Goal: Task Accomplishment & Management: Use online tool/utility

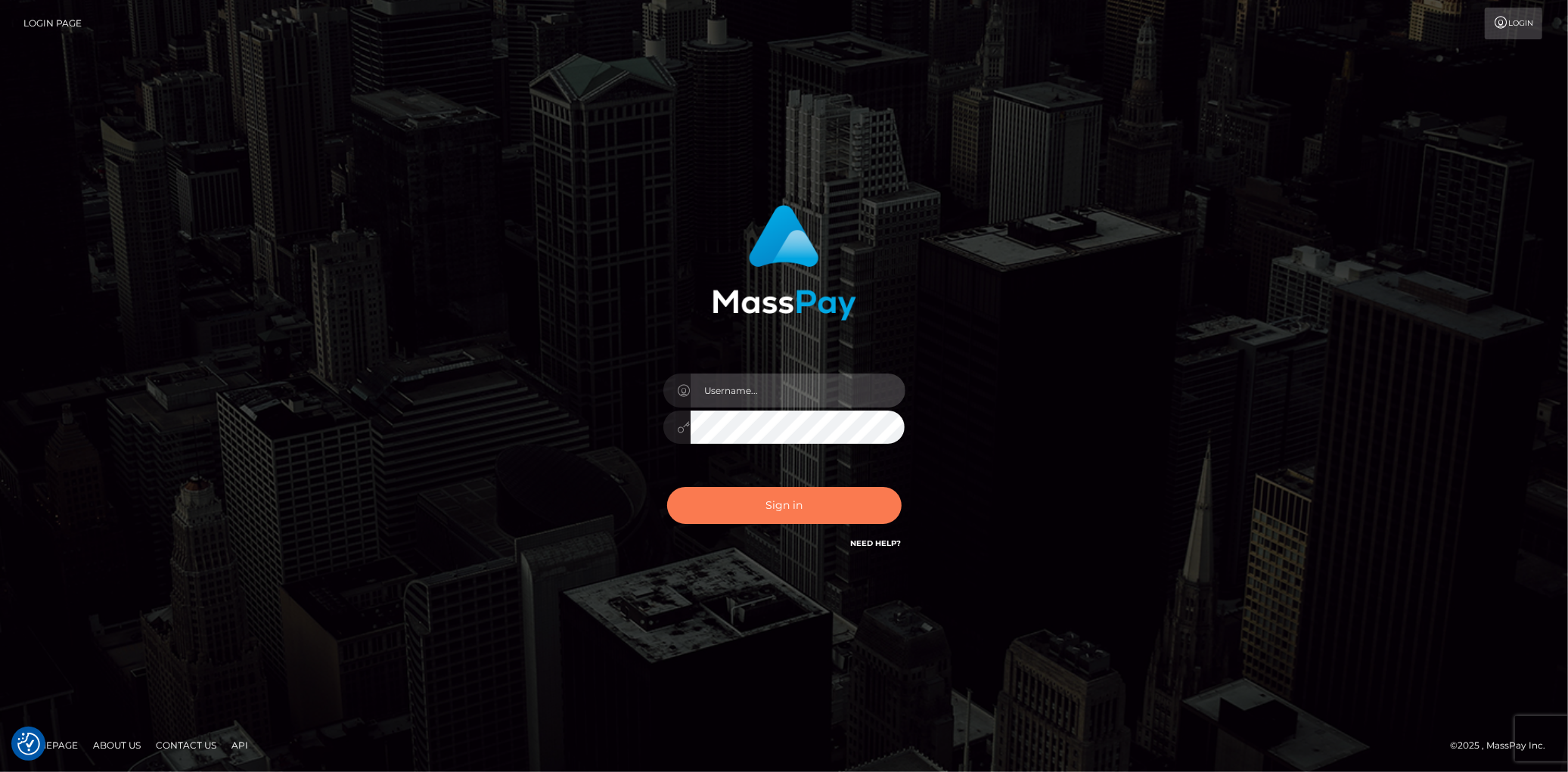
type input "[PERSON_NAME]"
click at [751, 502] on button "Sign in" at bounding box center [784, 505] width 235 height 37
type input "Eduard Gavrilescu"
click at [750, 502] on button "Sign in" at bounding box center [784, 505] width 235 height 37
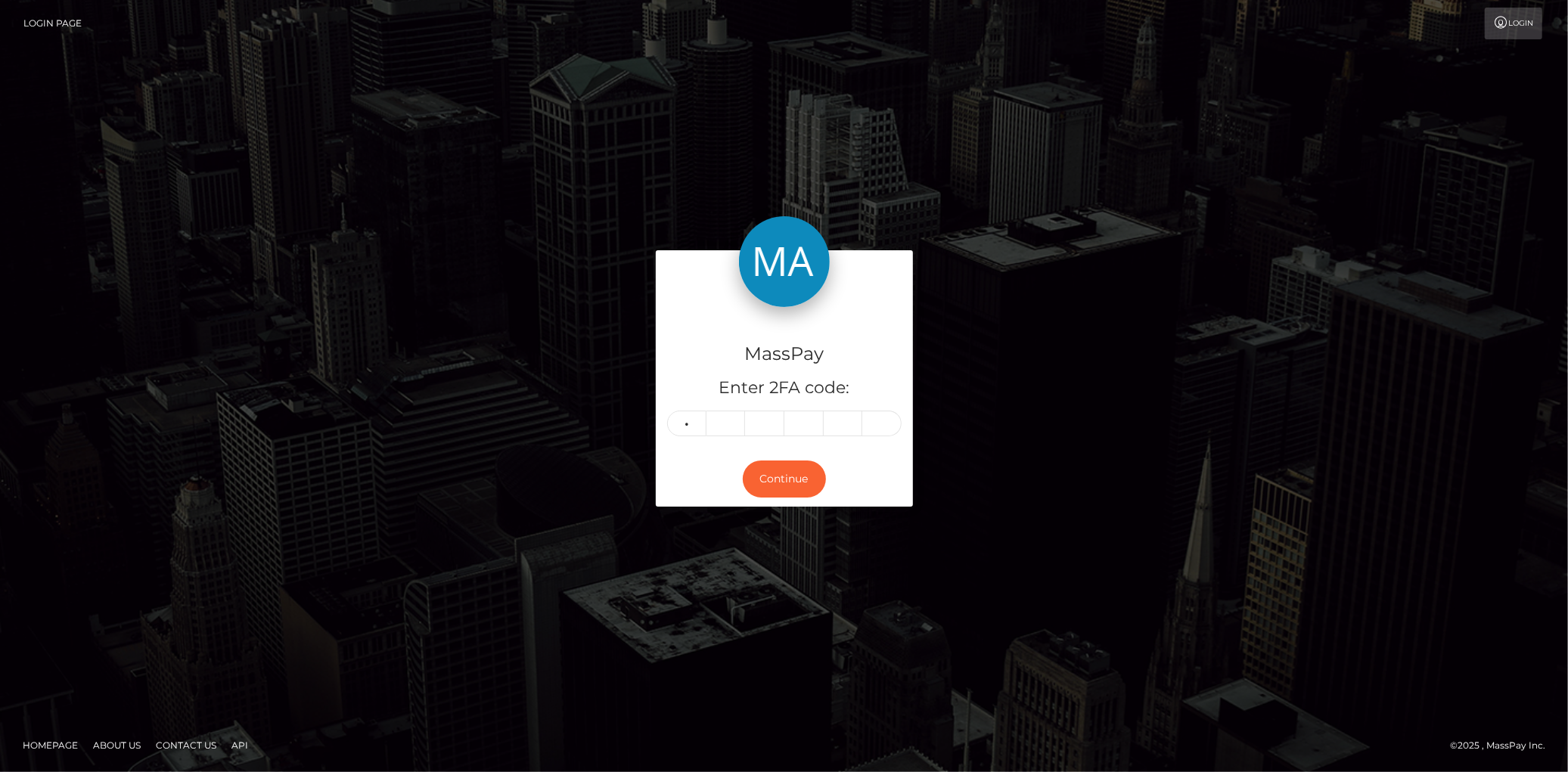
type input "0"
type input "5"
type input "6"
type input "1"
type input "2"
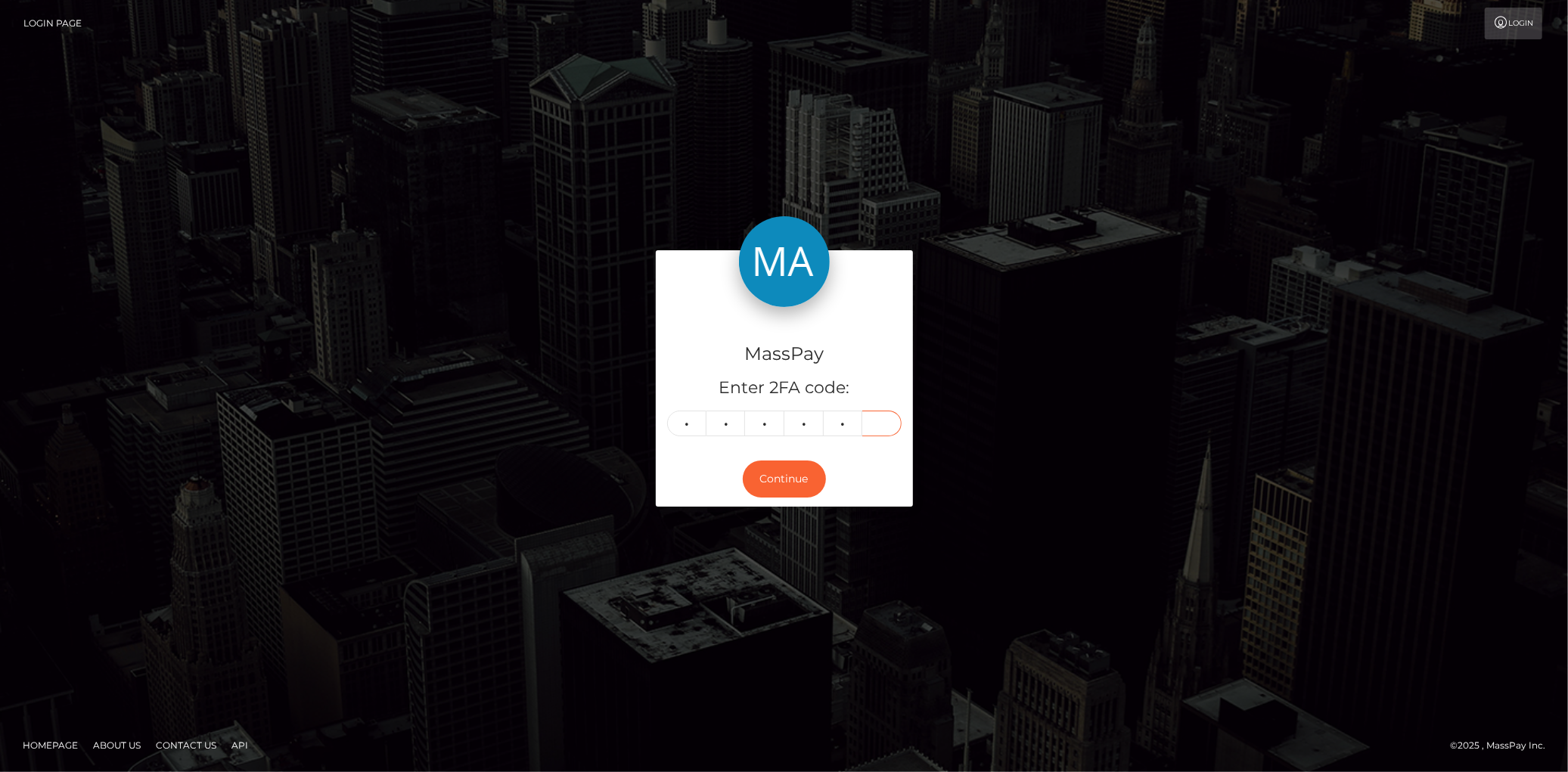
type input "9"
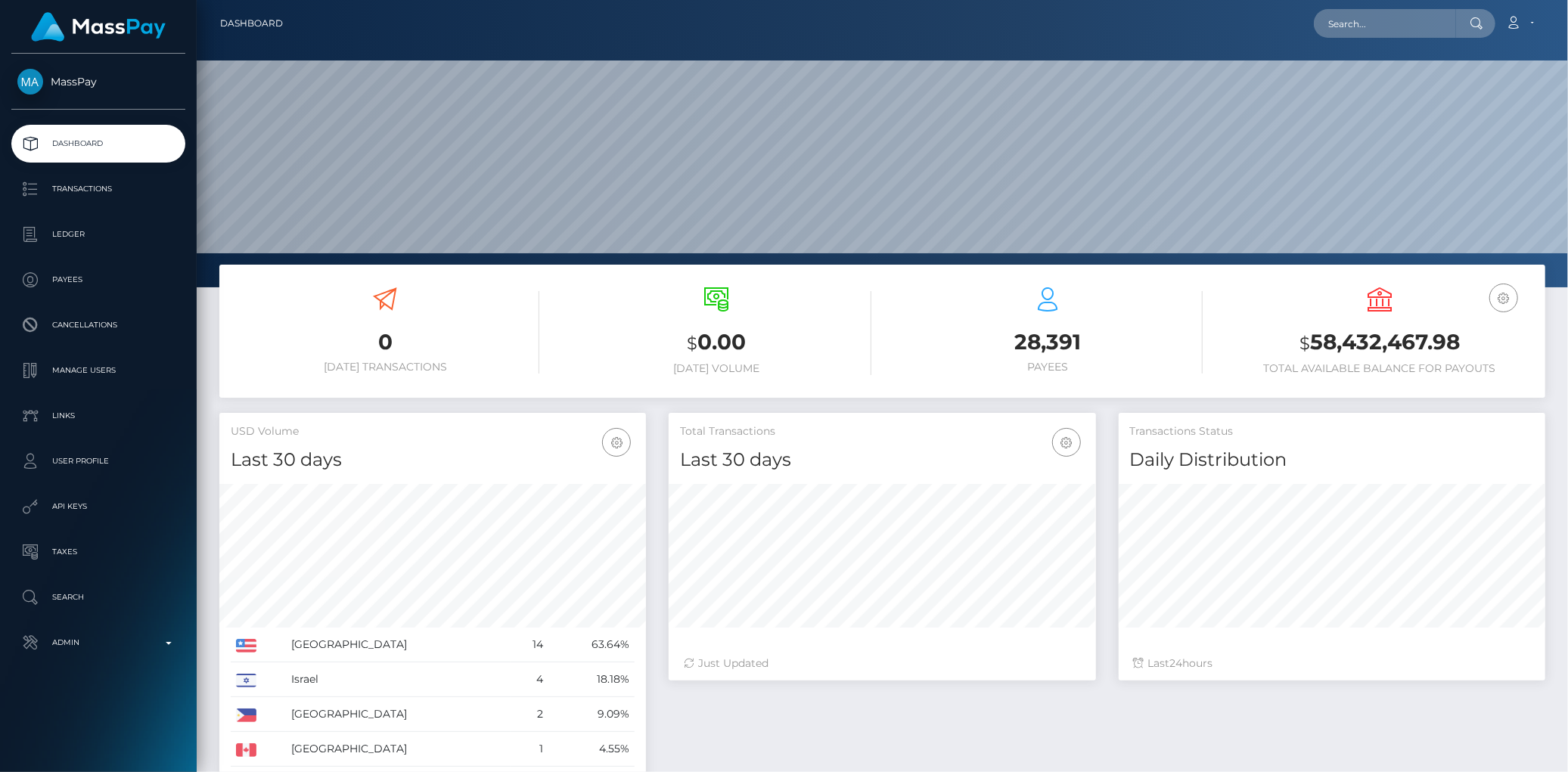
scroll to position [267, 426]
click at [1337, 22] on input "text" at bounding box center [1384, 23] width 142 height 29
paste input "SULEMAN AHMED - ID: poact_tL0ebsSZ3zd1"
paste input "elizabethrodriguez2108@gmail.com"
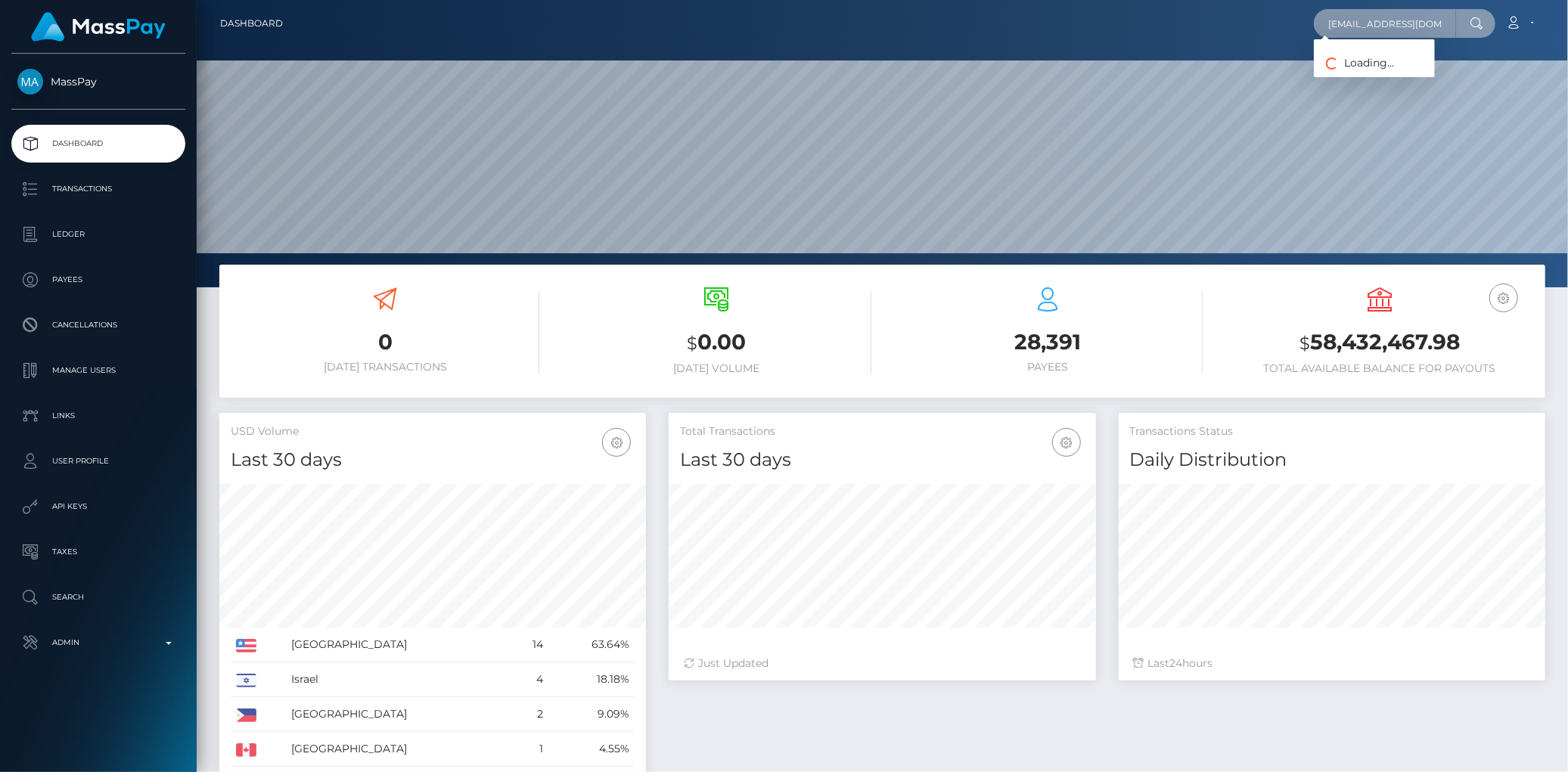
scroll to position [0, 54]
type input "elizabethrodriguez2108@gmail.com"
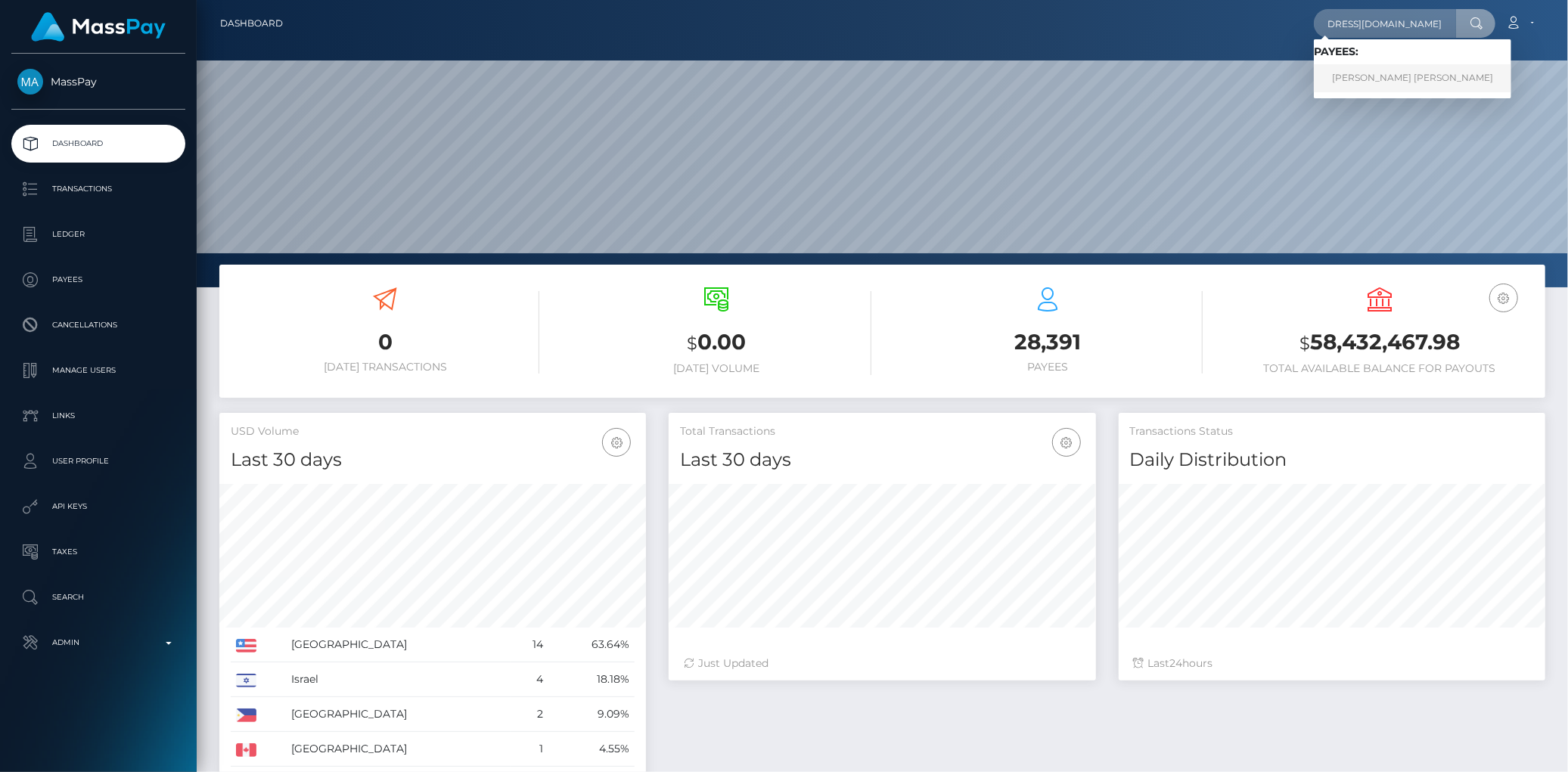
click at [1417, 84] on link "PATRICIA ELIZABETH RODRIGUEZ" at bounding box center [1412, 78] width 197 height 28
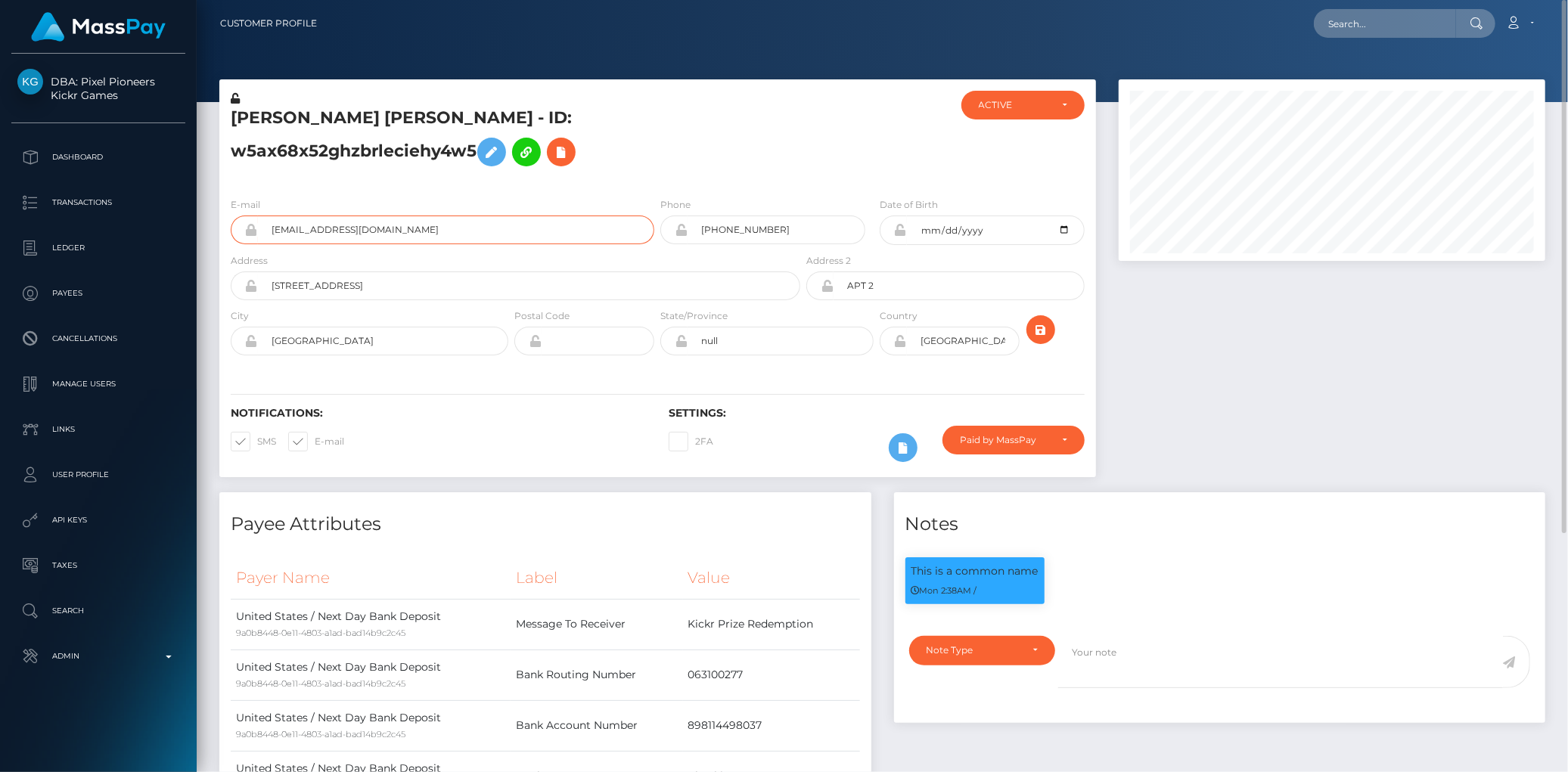
click at [425, 225] on input "elizabethrodriguez2108@gmail.com" at bounding box center [456, 230] width 396 height 29
click at [575, 160] on button at bounding box center [561, 152] width 29 height 29
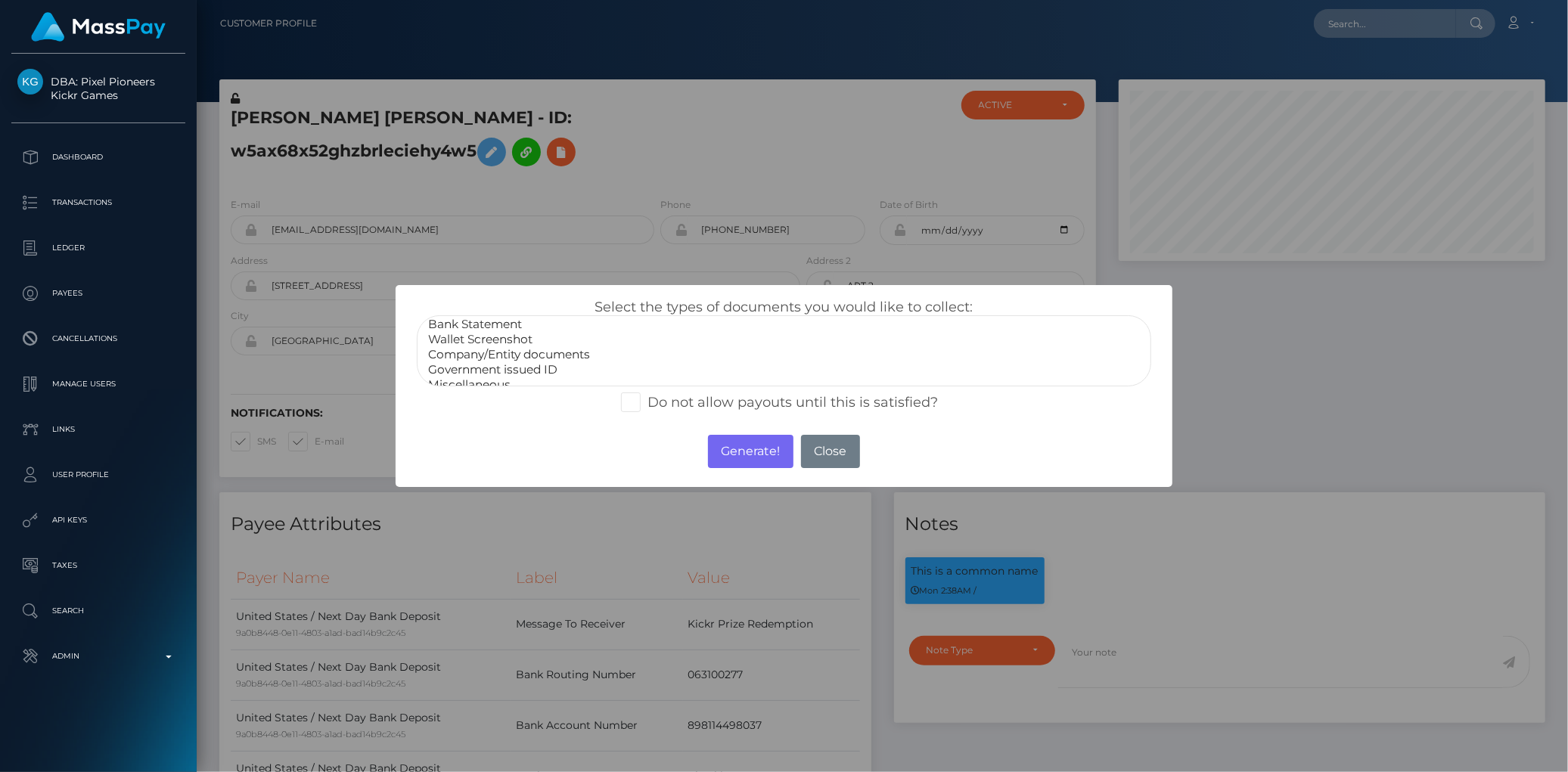
scroll to position [28, 0]
select select "Government issued ID"
click at [528, 356] on option "Government issued ID" at bounding box center [783, 360] width 714 height 15
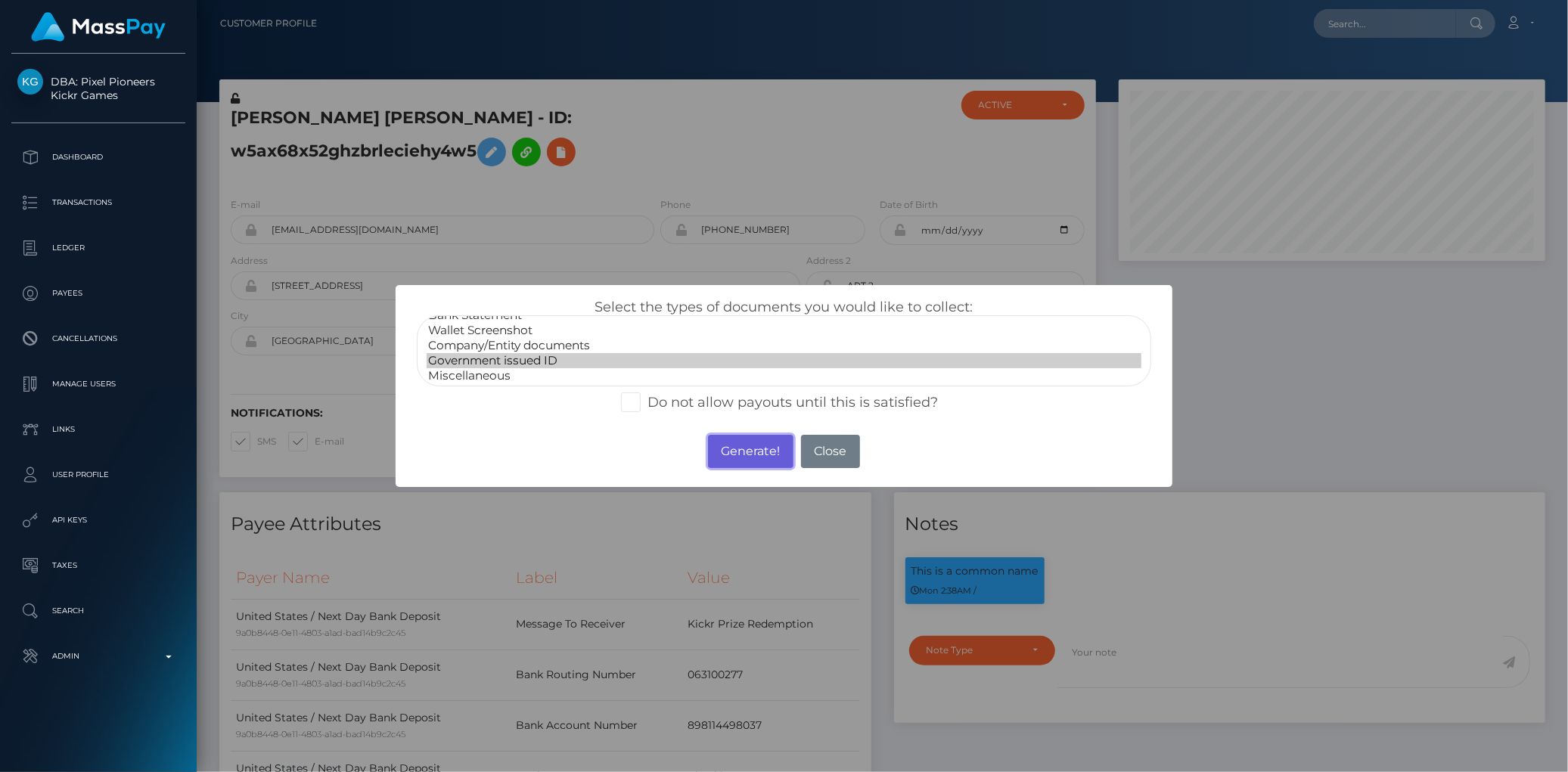
click at [723, 448] on button "Generate!" at bounding box center [751, 451] width 86 height 33
